Goal: Answer question/provide support: Answer question/provide support

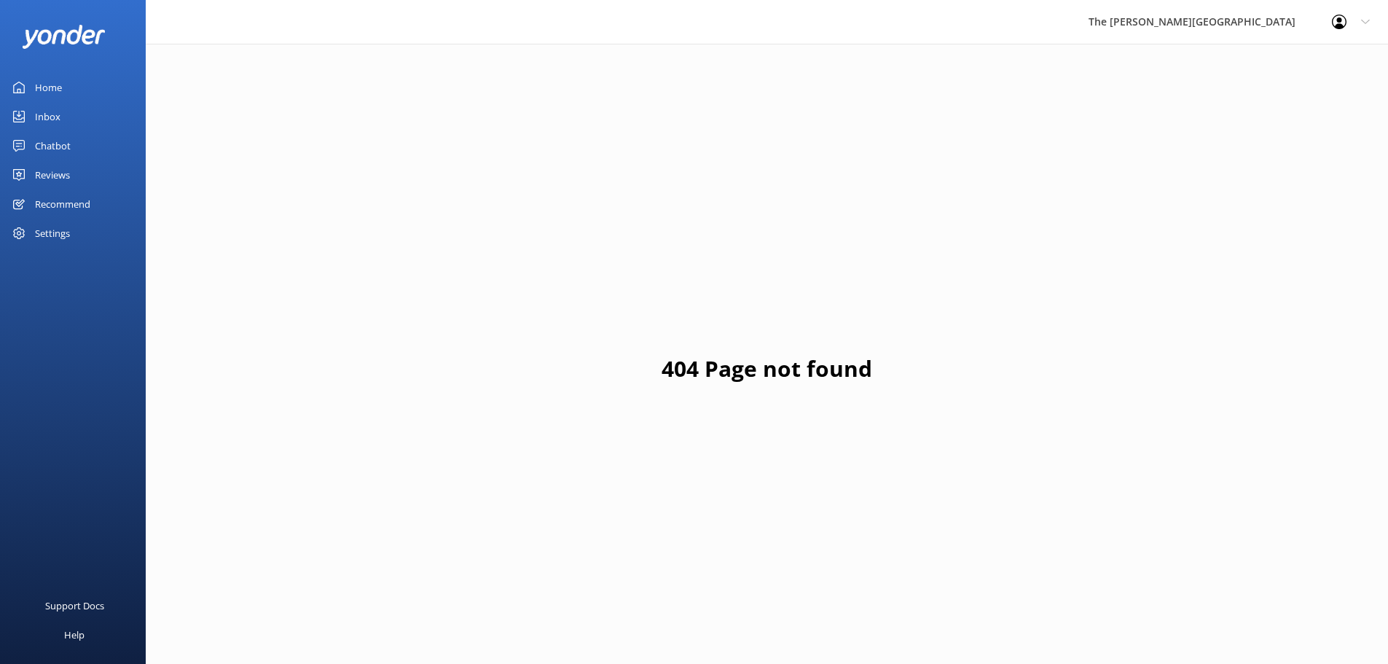
click at [56, 115] on div "Inbox" at bounding box center [48, 116] width 26 height 29
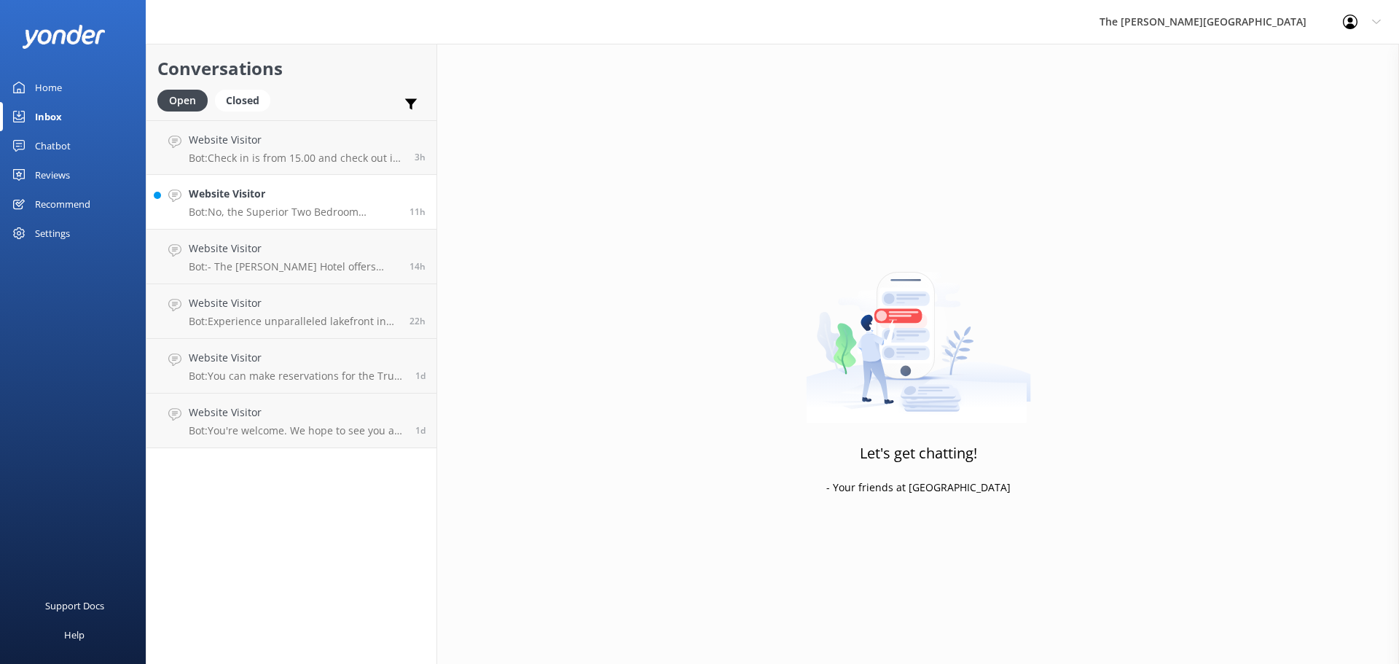
click at [240, 187] on h4 "Website Visitor" at bounding box center [294, 194] width 210 height 16
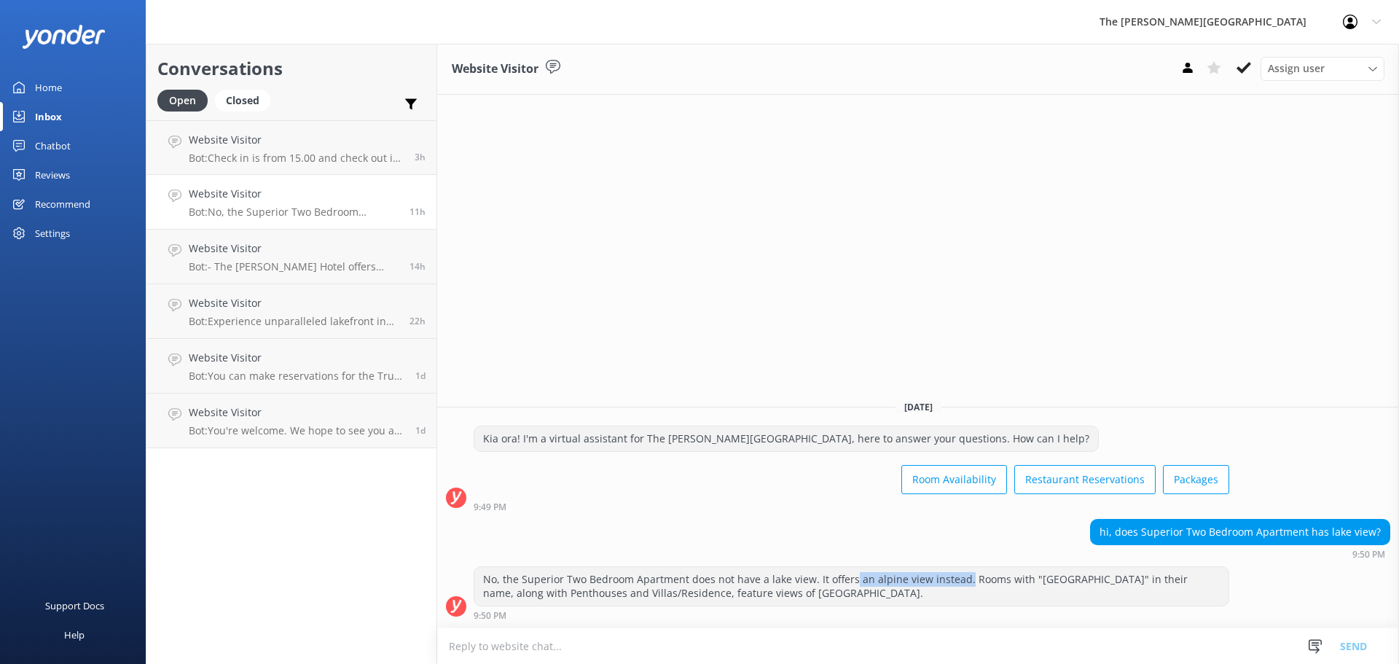
drag, startPoint x: 852, startPoint y: 586, endPoint x: 963, endPoint y: 579, distance: 110.9
click at [963, 579] on div "No, the Superior Two Bedroom Apartment does not have a lake view. It offers an …" at bounding box center [851, 586] width 754 height 39
click at [875, 580] on div "No, the Superior Two Bedroom Apartment does not have a lake view. It offers an …" at bounding box center [851, 586] width 754 height 39
drag, startPoint x: 851, startPoint y: 577, endPoint x: 957, endPoint y: 576, distance: 105.7
click at [957, 576] on div "No, the Superior Two Bedroom Apartment does not have a lake view. It offers an …" at bounding box center [851, 586] width 754 height 39
